Goal: Check status: Check status

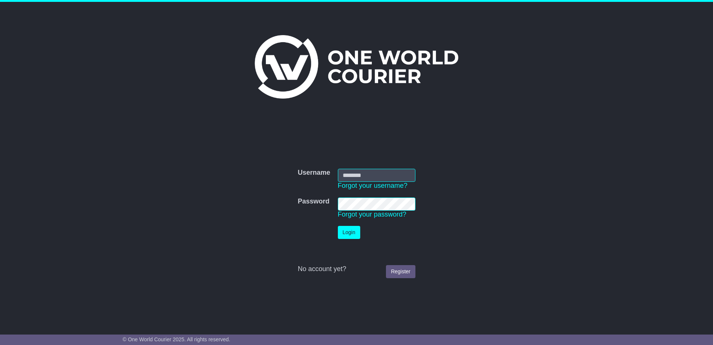
type input "**********"
click at [338, 235] on button "Login" at bounding box center [349, 232] width 22 height 13
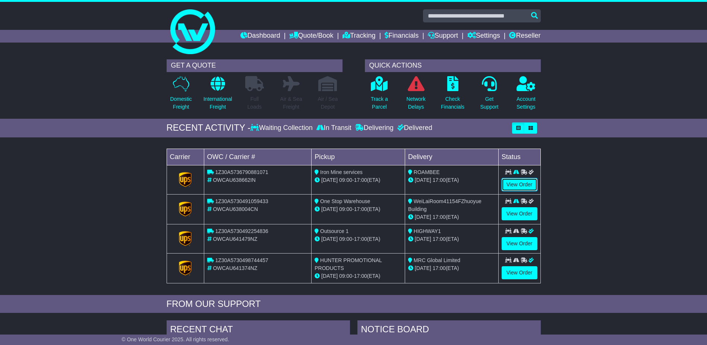
click at [528, 181] on link "View Order" at bounding box center [520, 184] width 36 height 13
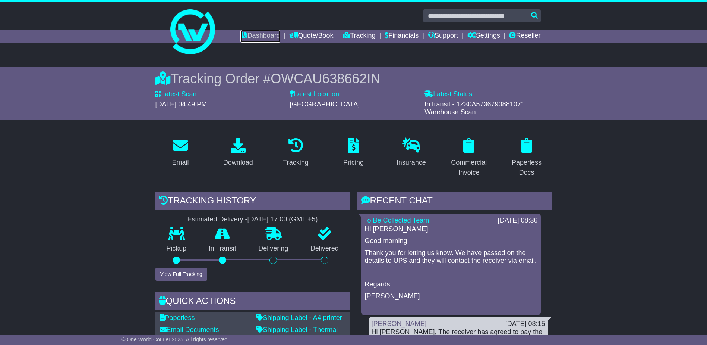
click at [250, 34] on link "Dashboard" at bounding box center [260, 36] width 40 height 13
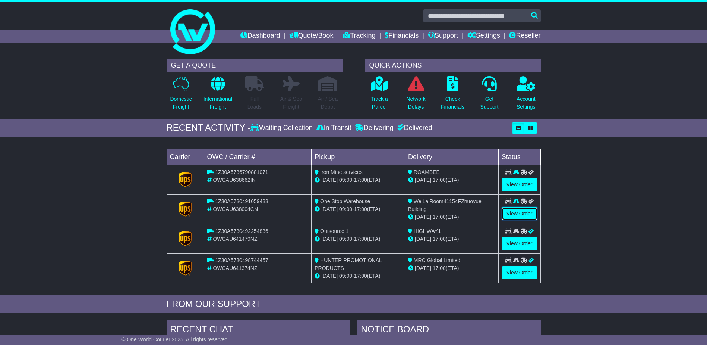
click at [527, 215] on link "View Order" at bounding box center [520, 213] width 36 height 13
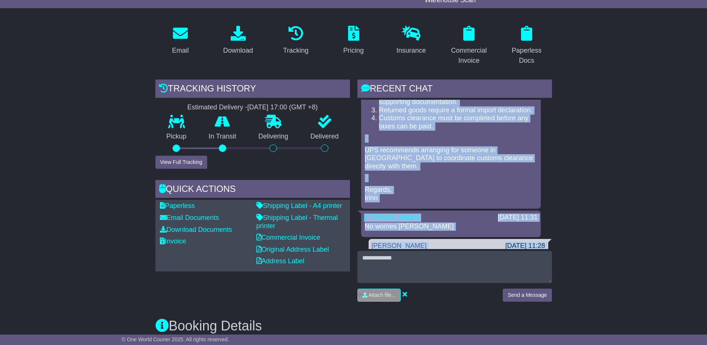
scroll to position [1028, 0]
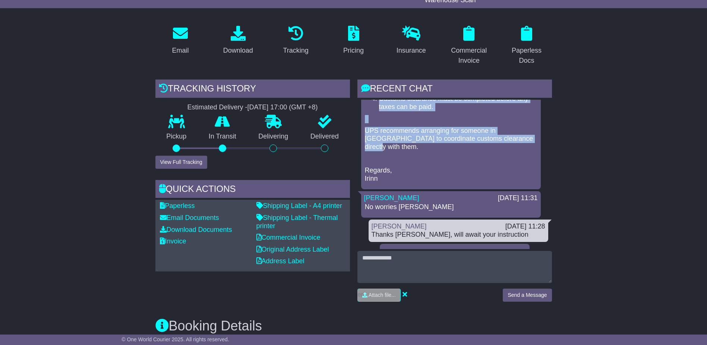
drag, startPoint x: 367, startPoint y: 135, endPoint x: 518, endPoint y: 151, distance: 152.6
click at [518, 151] on div "Hi [PERSON_NAME], Please see the response from the UPS destination team below. …" at bounding box center [451, 90] width 174 height 183
copy div "Please see the response from the UPS destination team below. The receiver is un…"
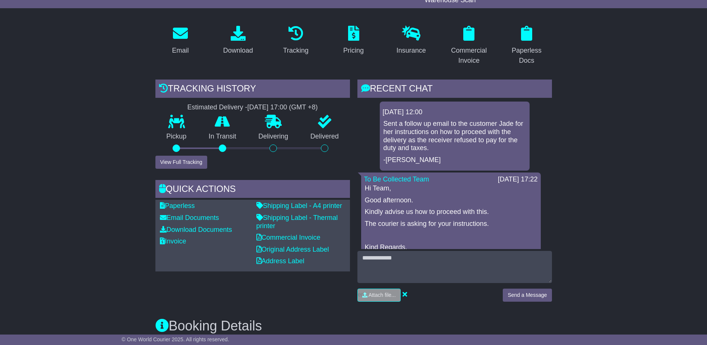
scroll to position [0, 0]
